Goal: Task Accomplishment & Management: Manage account settings

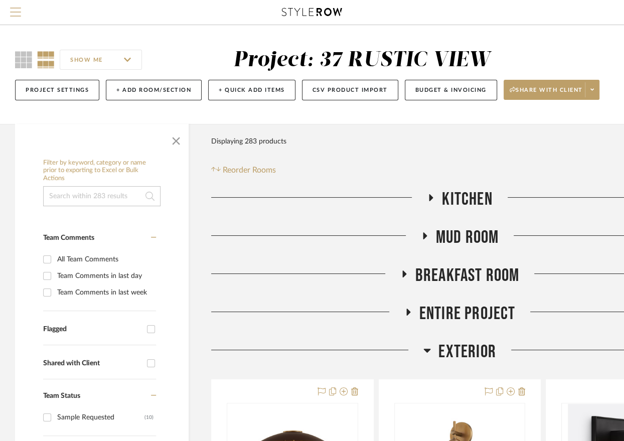
click at [15, 9] on span "Menu" at bounding box center [15, 15] width 11 height 15
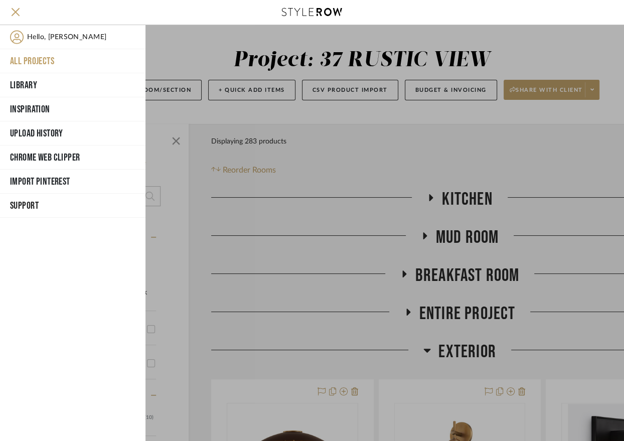
click at [30, 63] on button "All Projects" at bounding box center [73, 61] width 146 height 24
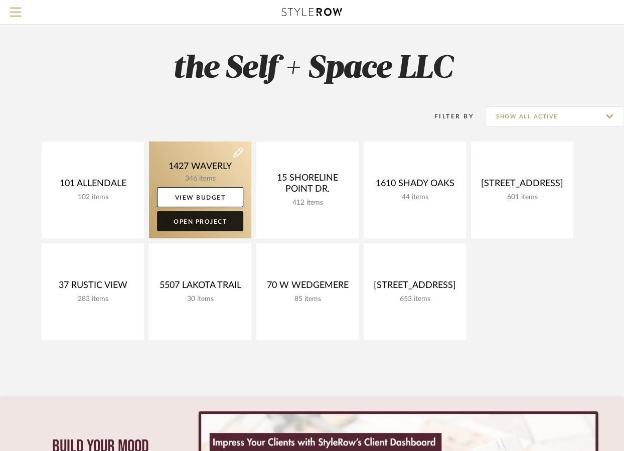
click at [198, 216] on link "Open Project" at bounding box center [200, 221] width 86 height 20
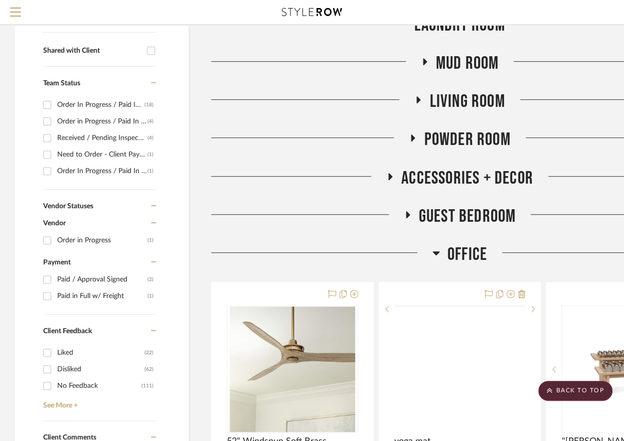
scroll to position [333, 0]
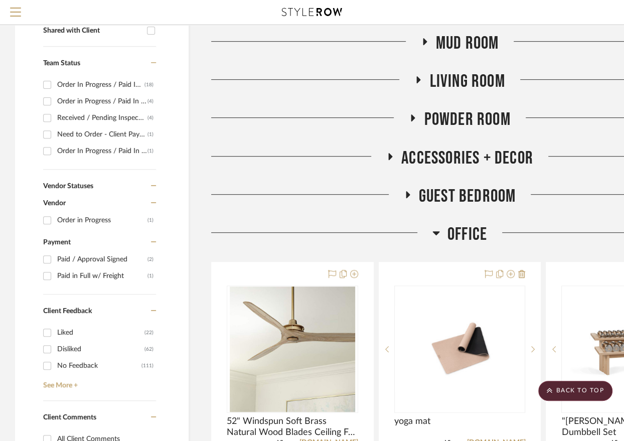
click at [445, 196] on span "Guest Bedroom" at bounding box center [467, 197] width 97 height 22
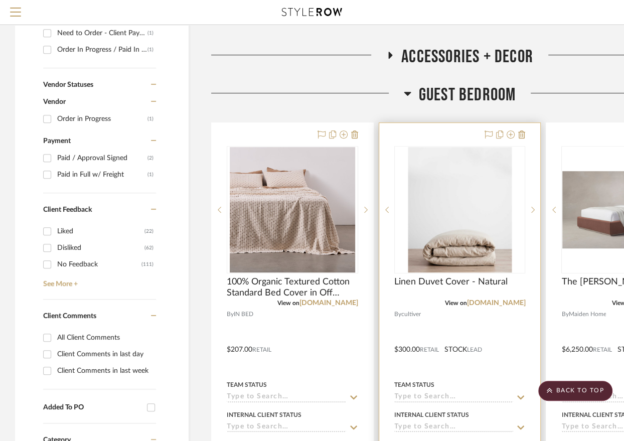
scroll to position [432, 0]
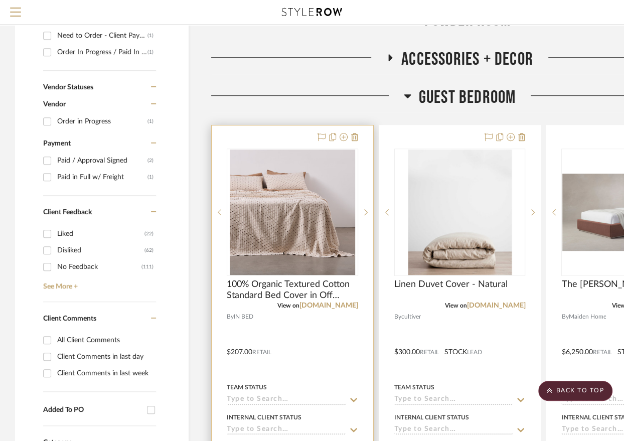
click at [335, 358] on div at bounding box center [293, 344] width 162 height 439
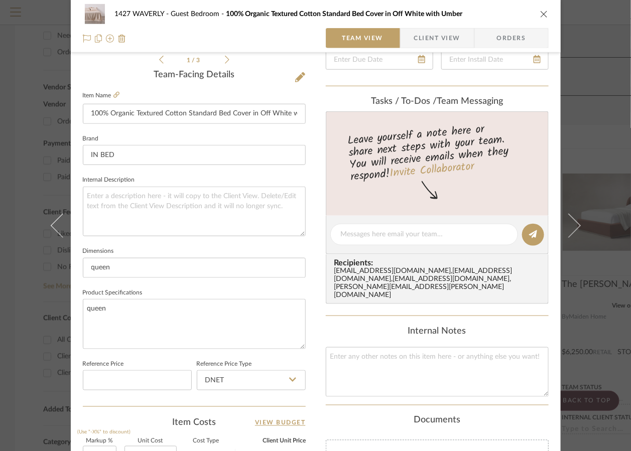
scroll to position [245, 0]
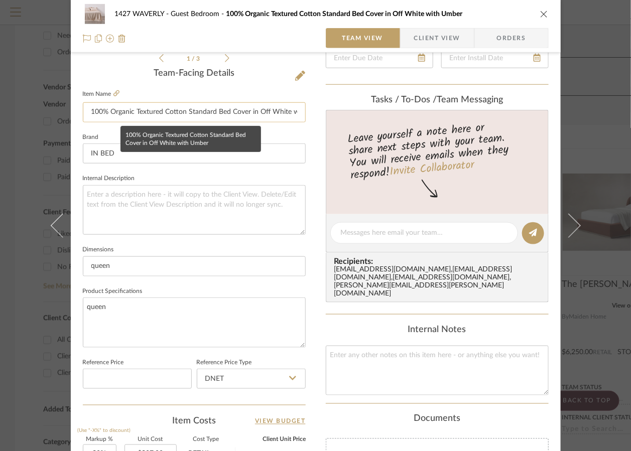
click at [163, 113] on input "100% Organic Textured Cotton Standard Bed Cover in Off White with Umber" at bounding box center [194, 112] width 223 height 20
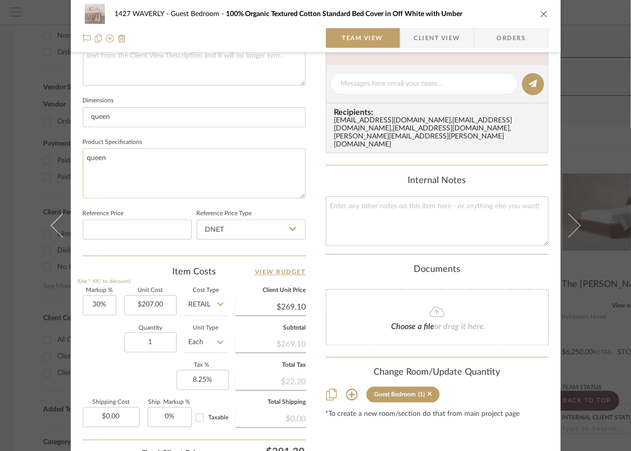
scroll to position [401, 0]
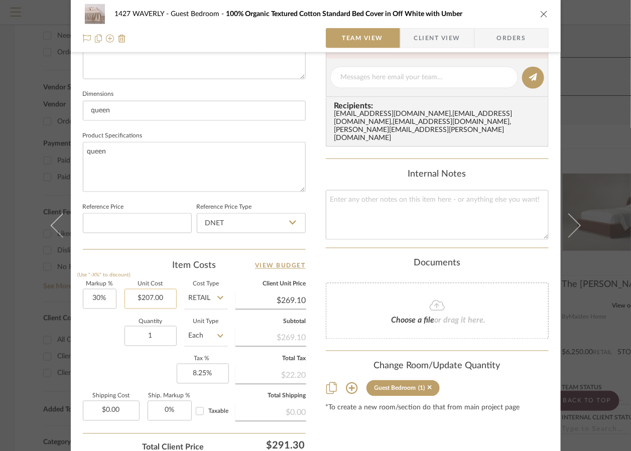
type input "100% Organic Textured Oversized Cotton Standard Bed Cover in Off White with Umb…"
type input "207.00"
click at [148, 297] on input "207.00" at bounding box center [150, 299] width 52 height 20
type input "$261.00"
click at [100, 330] on div "Quantity 1 Unit Type Each" at bounding box center [155, 338] width 145 height 36
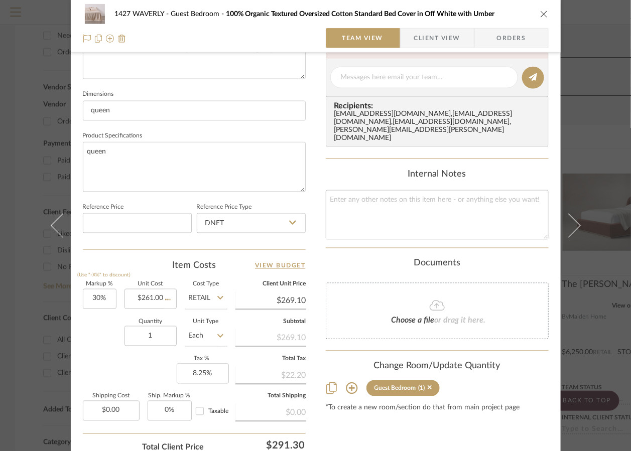
type input "$339.30"
click at [479, 405] on div "*To create a new room/section do that from main project page" at bounding box center [437, 409] width 223 height 8
click at [212, 217] on input "DNET" at bounding box center [251, 223] width 109 height 20
click at [228, 271] on div "Retail" at bounding box center [256, 273] width 124 height 26
type input "Retail"
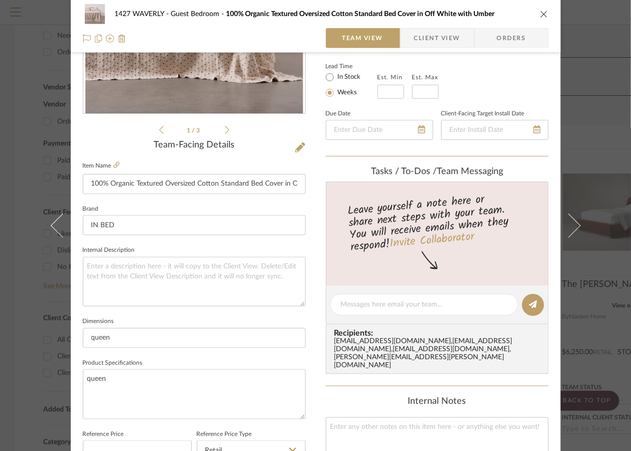
scroll to position [118, 0]
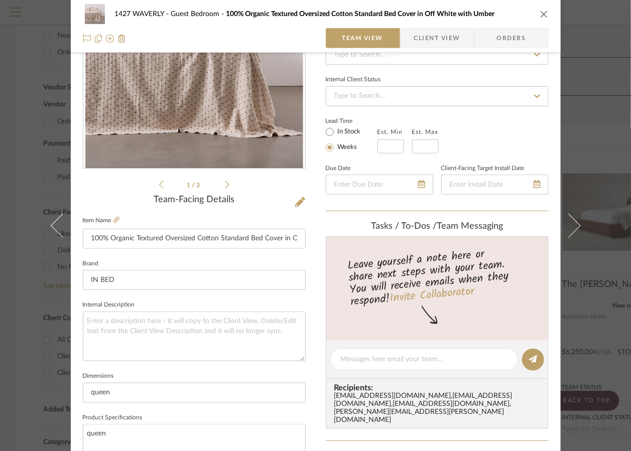
click at [540, 17] on icon "close" at bounding box center [544, 14] width 8 height 8
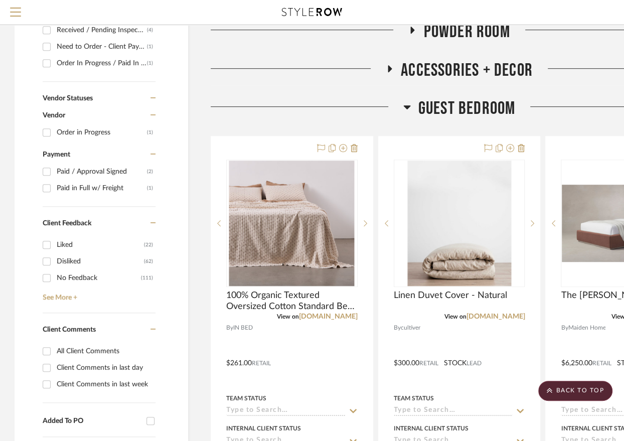
scroll to position [419, 1]
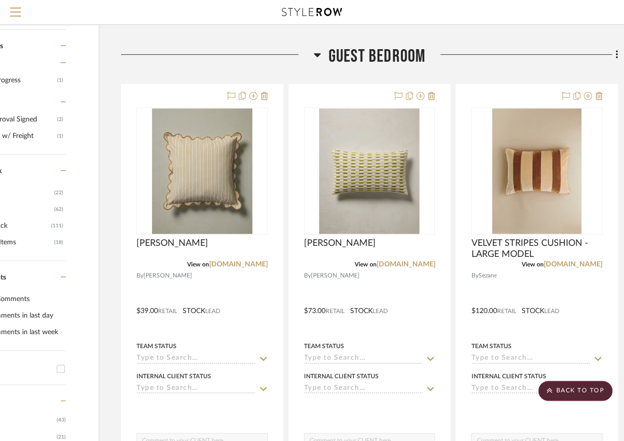
scroll to position [473, 90]
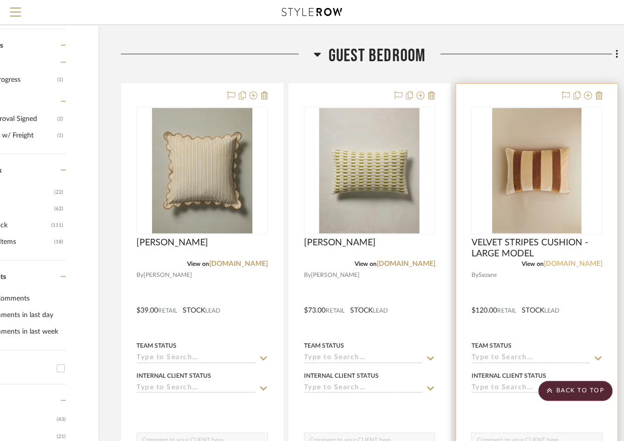
click at [589, 265] on link "[DOMAIN_NAME]" at bounding box center [573, 264] width 59 height 7
